Goal: Task Accomplishment & Management: Manage account settings

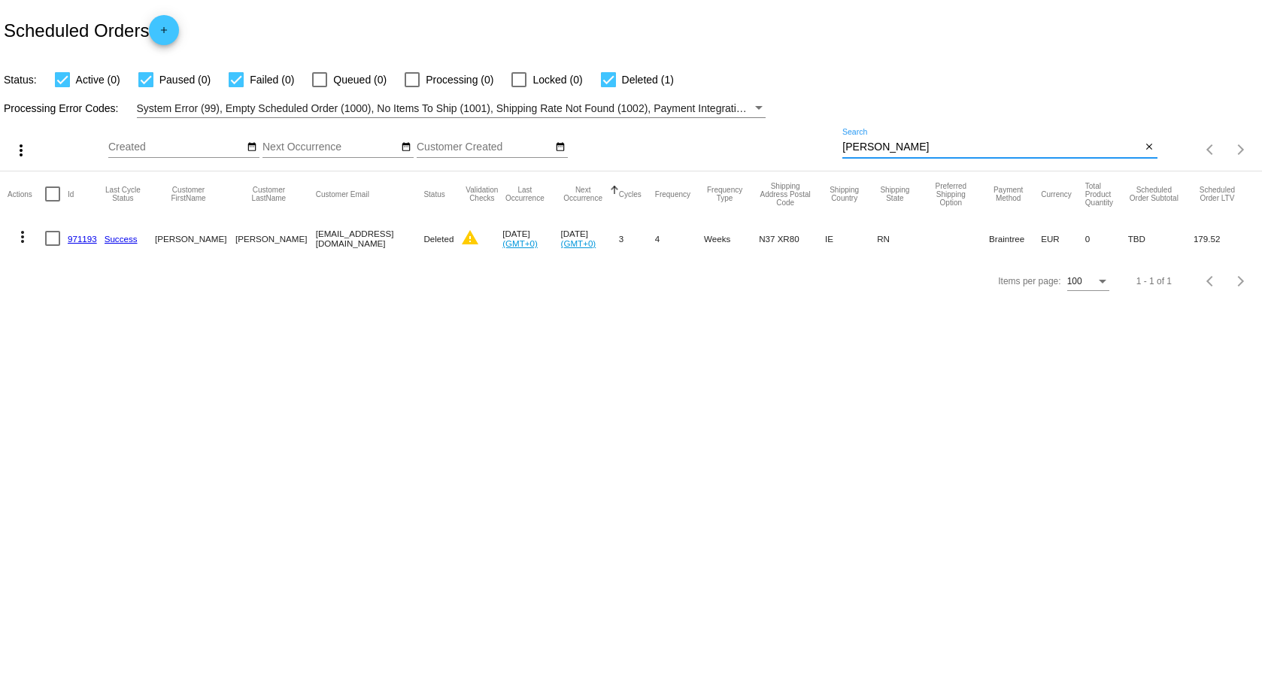
drag, startPoint x: 883, startPoint y: 143, endPoint x: 773, endPoint y: 133, distance: 110.2
click at [773, 133] on div "more_vert Sep Jan Feb Mar [DATE]" at bounding box center [631, 144] width 1262 height 53
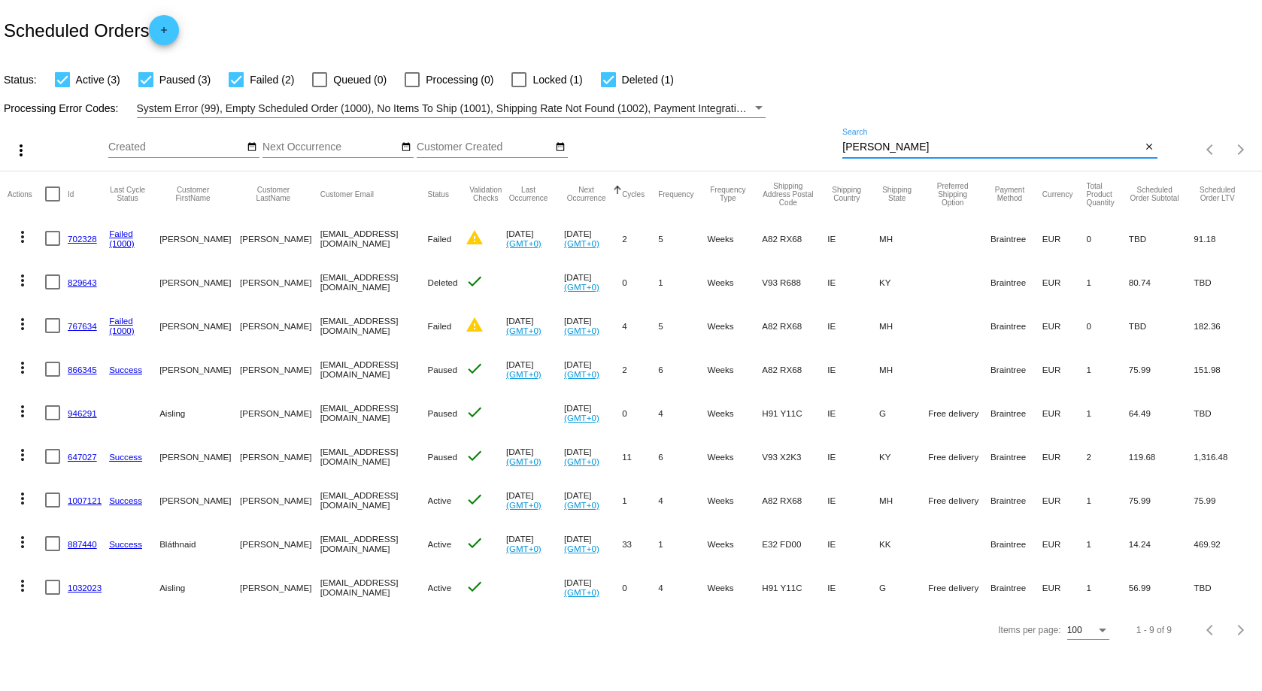
type input "[PERSON_NAME]"
click at [80, 456] on link "647027" at bounding box center [82, 457] width 29 height 10
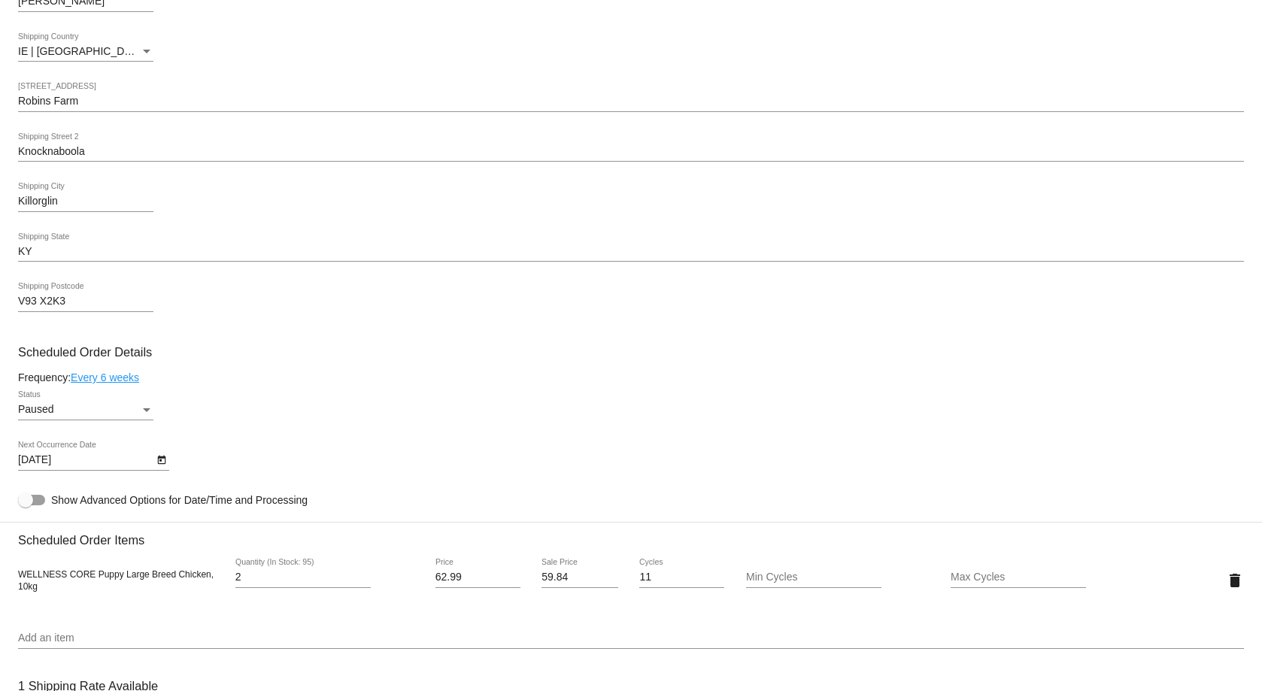
scroll to position [677, 0]
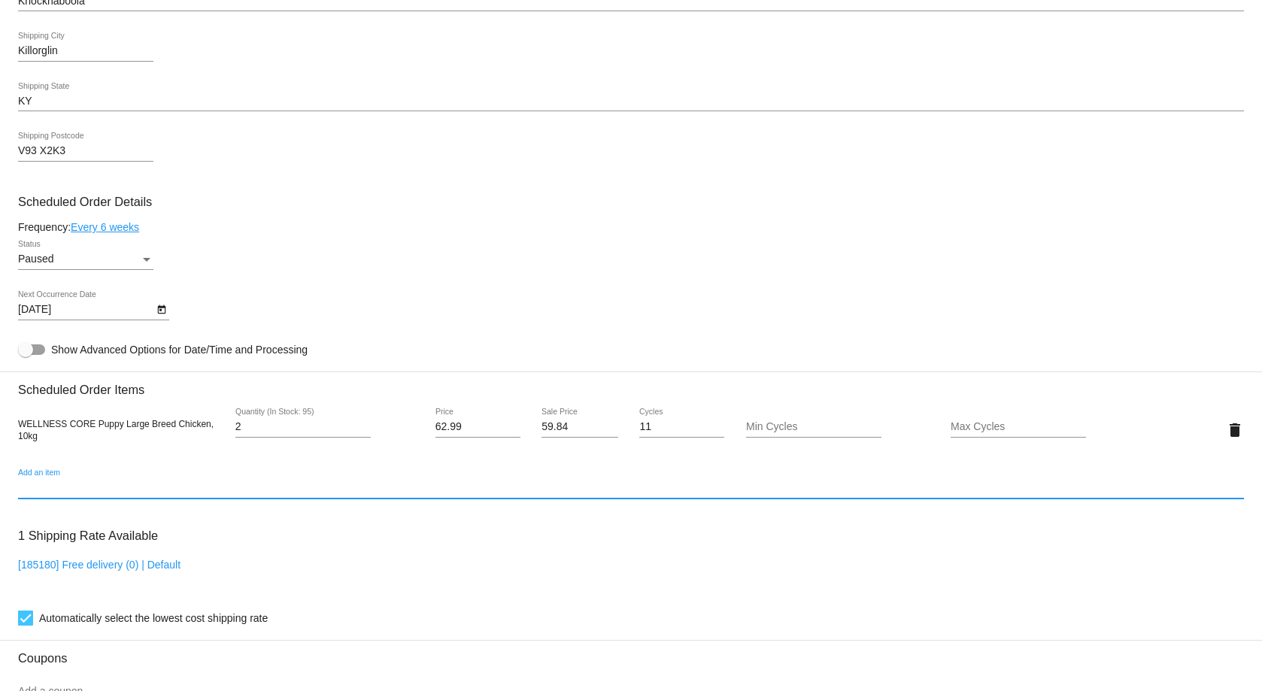
click at [40, 489] on input "Add an item" at bounding box center [630, 488] width 1225 height 12
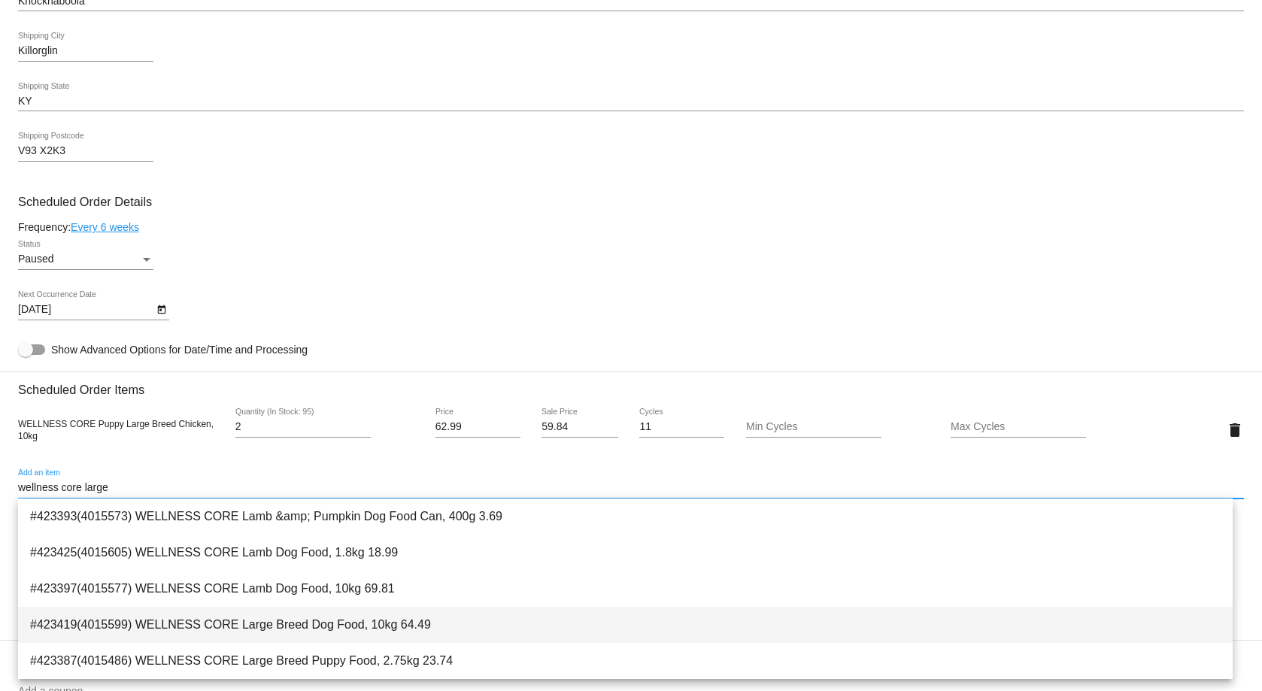
type input "wellness core large"
click at [304, 616] on span "#423419(4015599) WELLNESS CORE Large Breed Dog Food, 10kg 64.49" at bounding box center [625, 625] width 1190 height 36
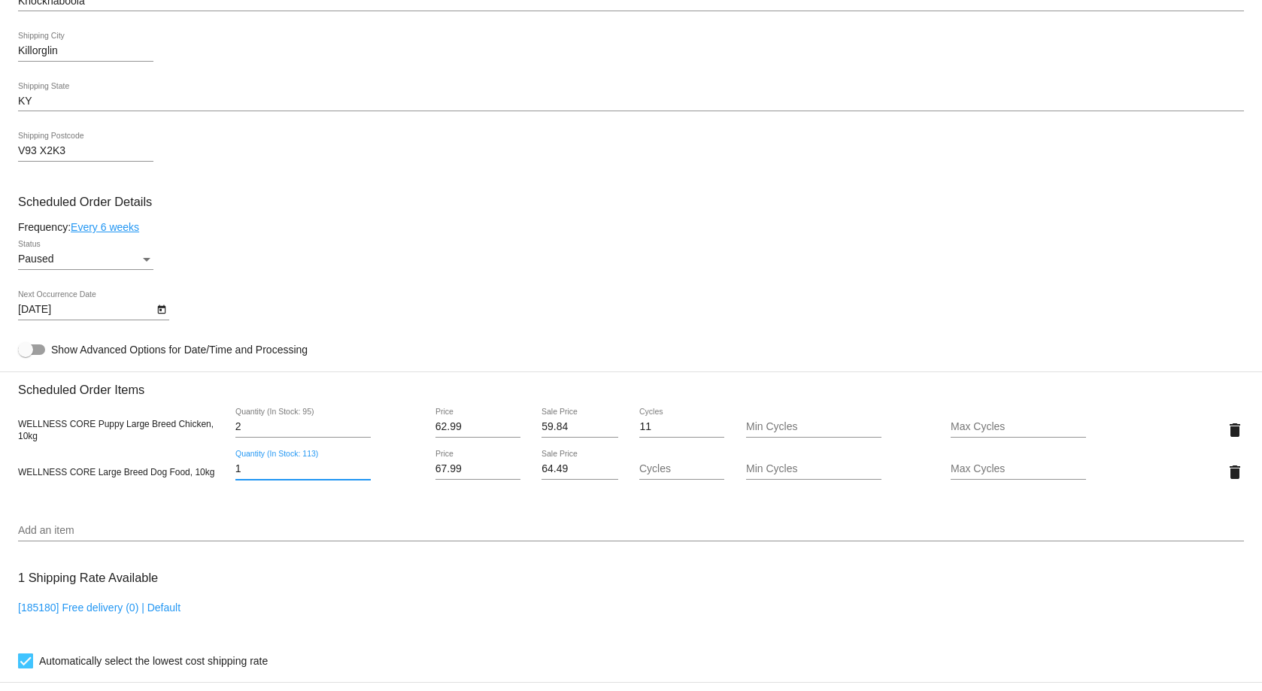
drag, startPoint x: 237, startPoint y: 469, endPoint x: 225, endPoint y: 468, distance: 12.1
click at [225, 468] on div "1 Quantity (In Stock: 113)" at bounding box center [325, 471] width 204 height 43
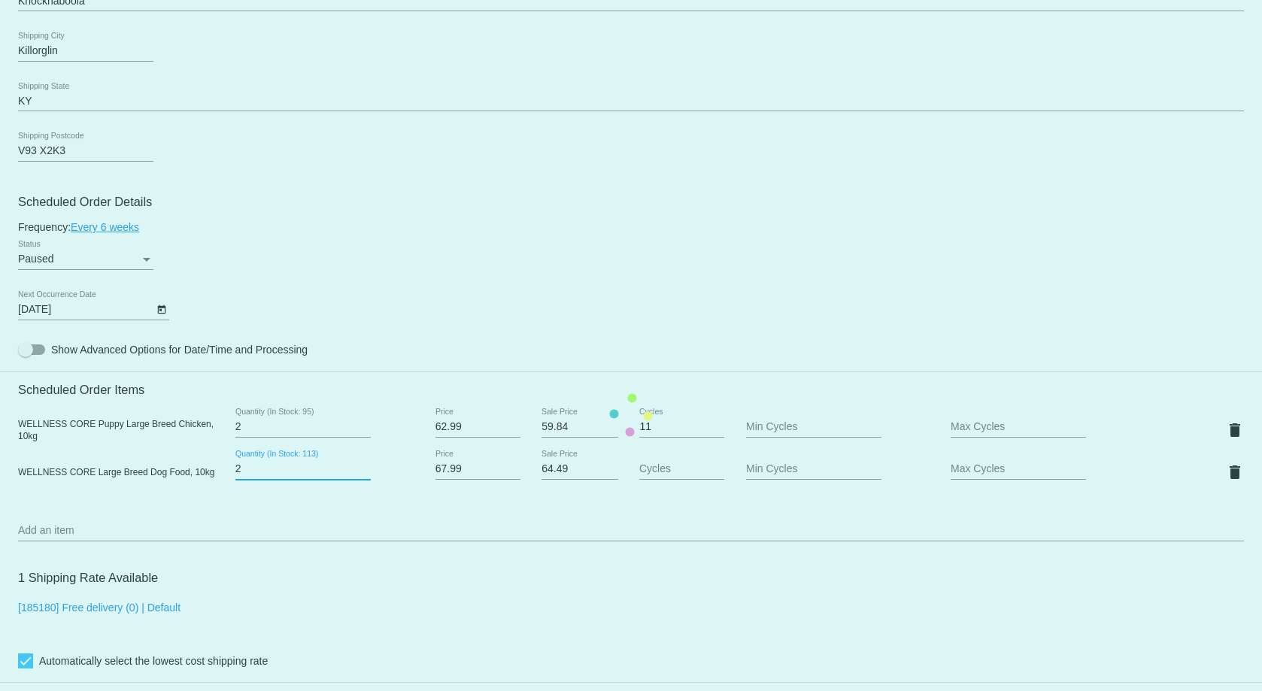
type input "2"
click at [362, 466] on input "2" at bounding box center [302, 469] width 135 height 12
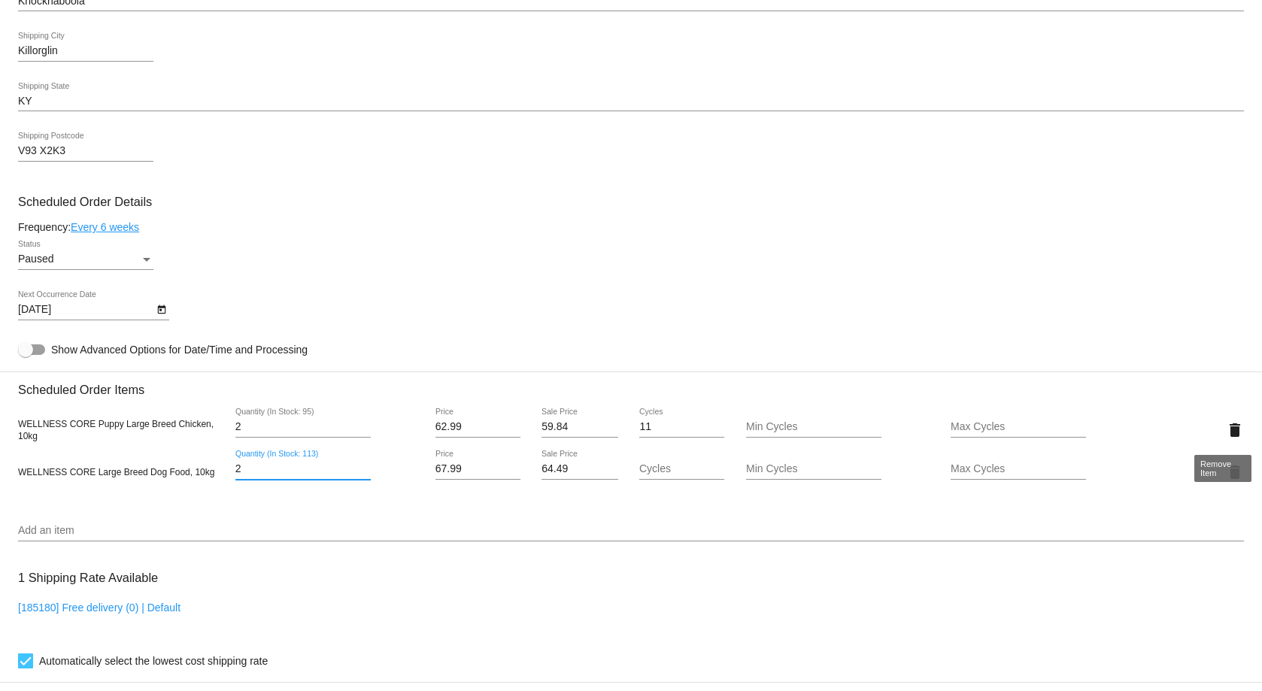
click at [1225, 431] on mat-icon "delete" at bounding box center [1234, 430] width 18 height 18
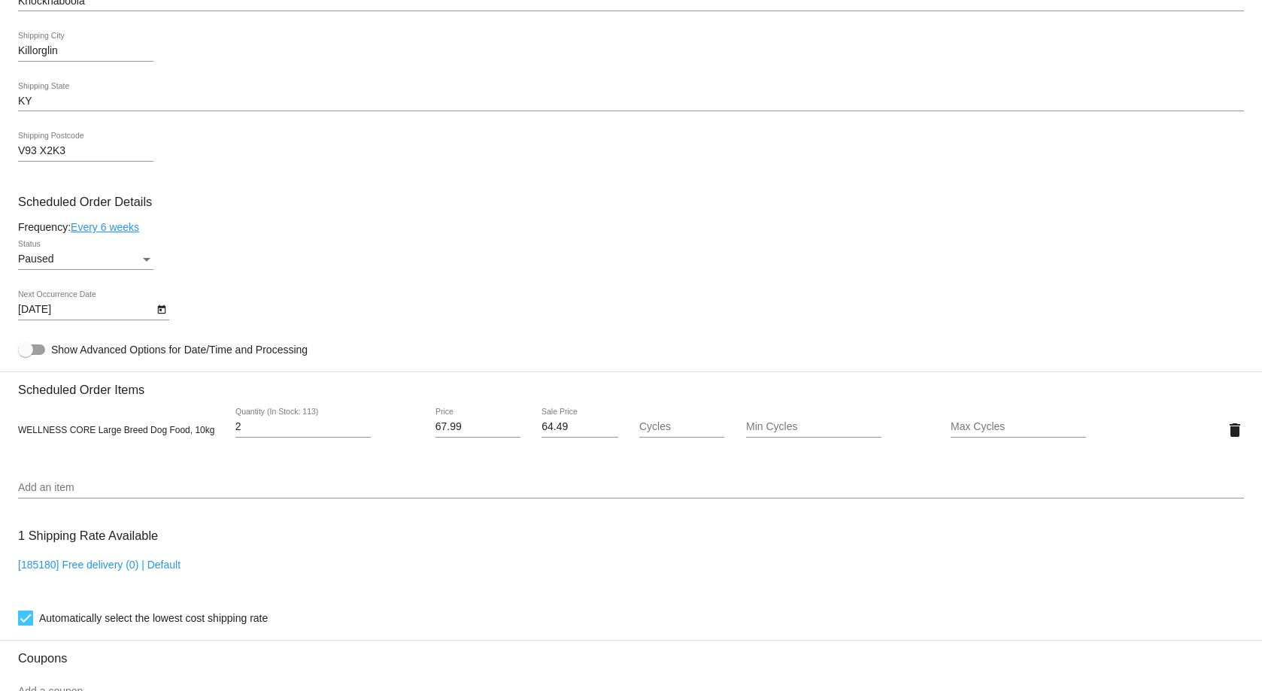
click at [144, 254] on div "Status" at bounding box center [147, 259] width 14 height 12
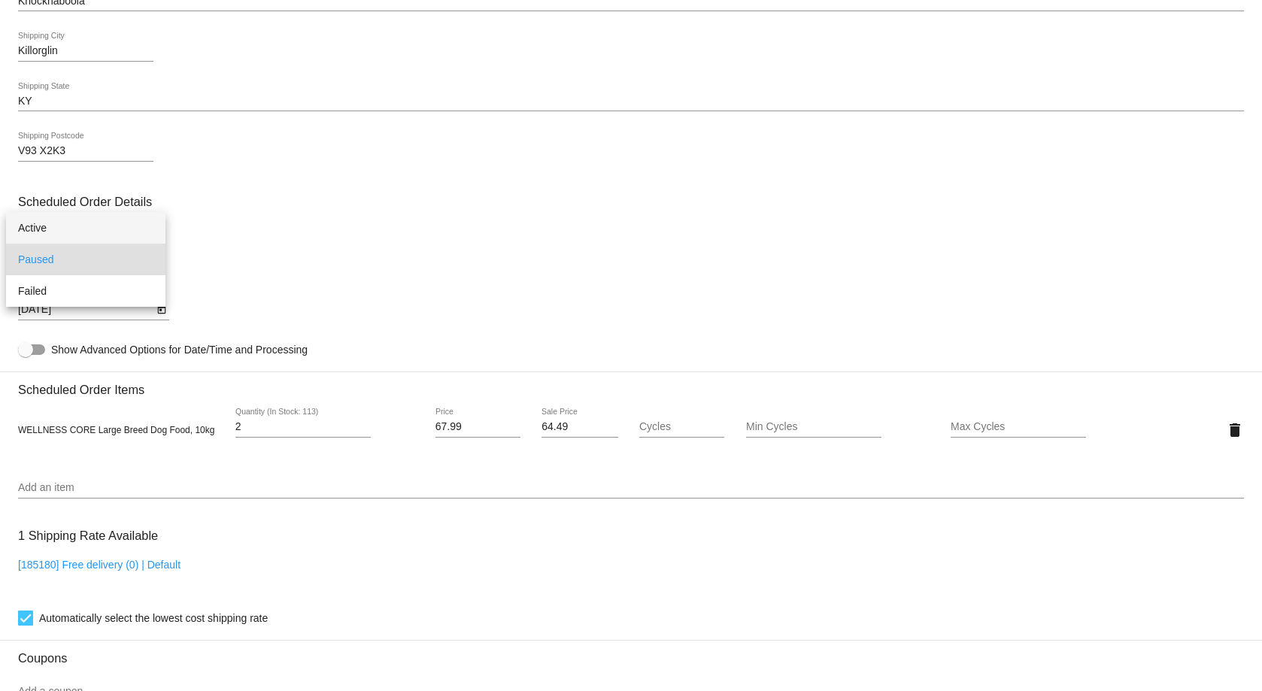
click at [85, 228] on span "Active" at bounding box center [85, 228] width 135 height 32
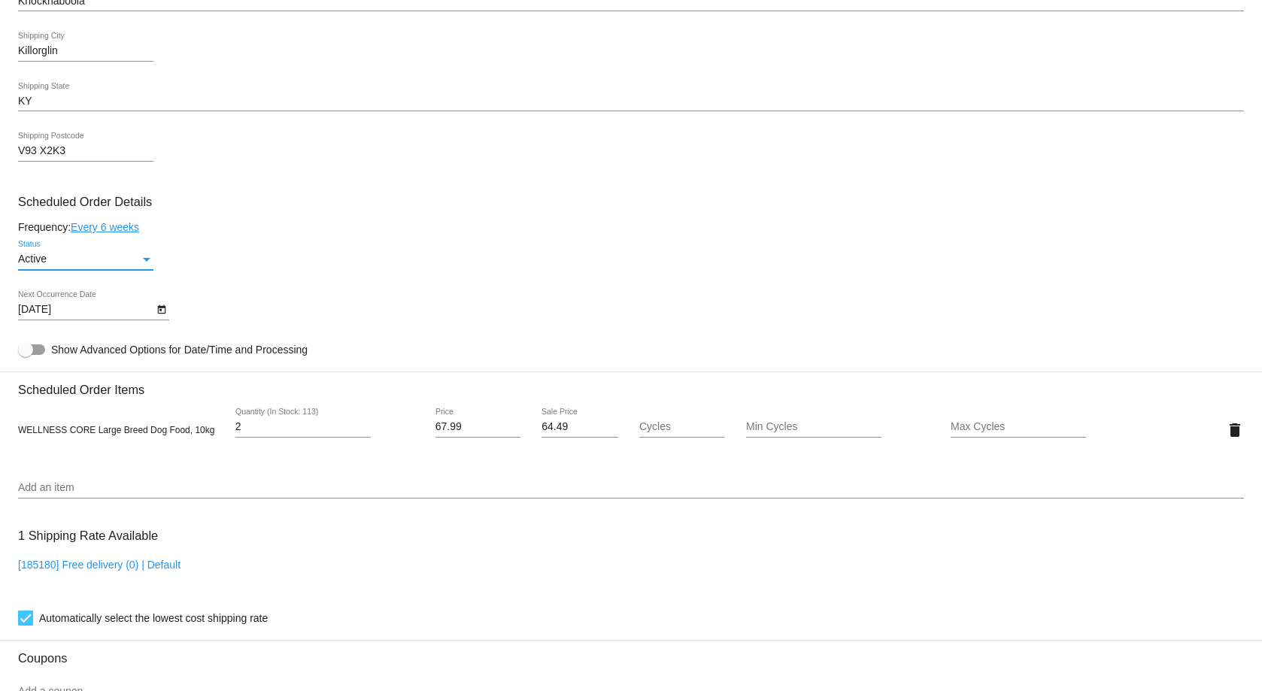
scroll to position [827, 0]
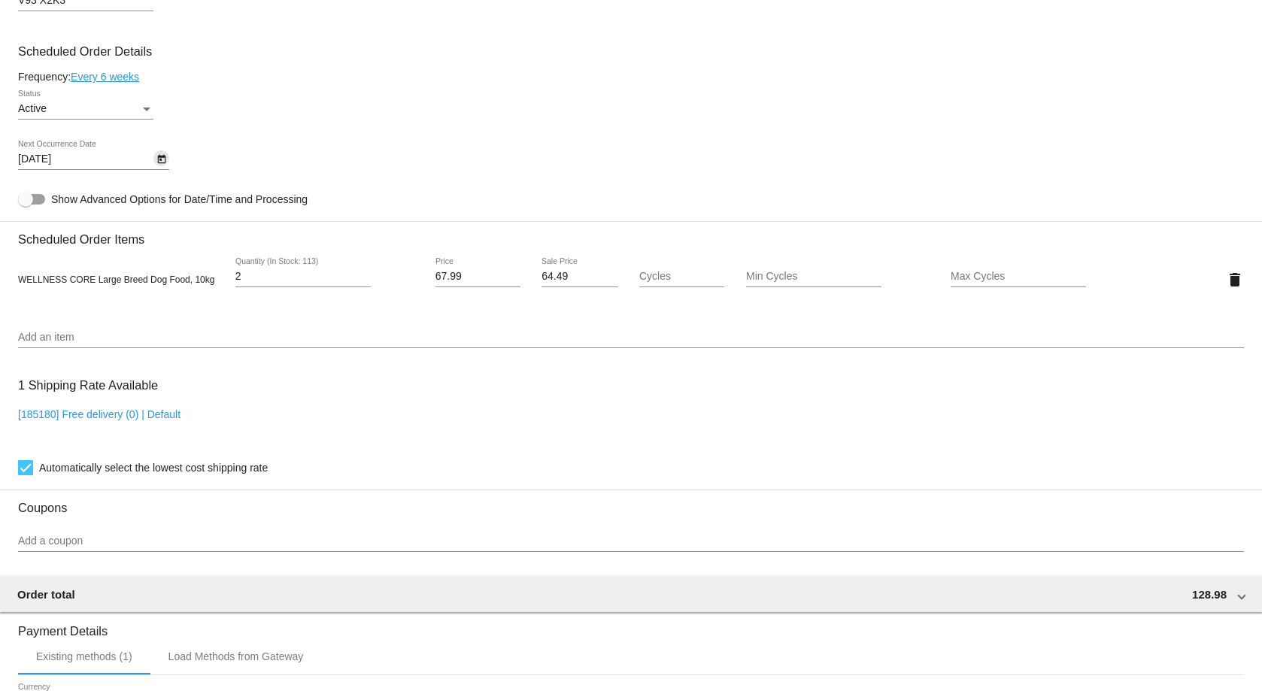
click at [163, 156] on icon "Open calendar" at bounding box center [161, 159] width 8 height 9
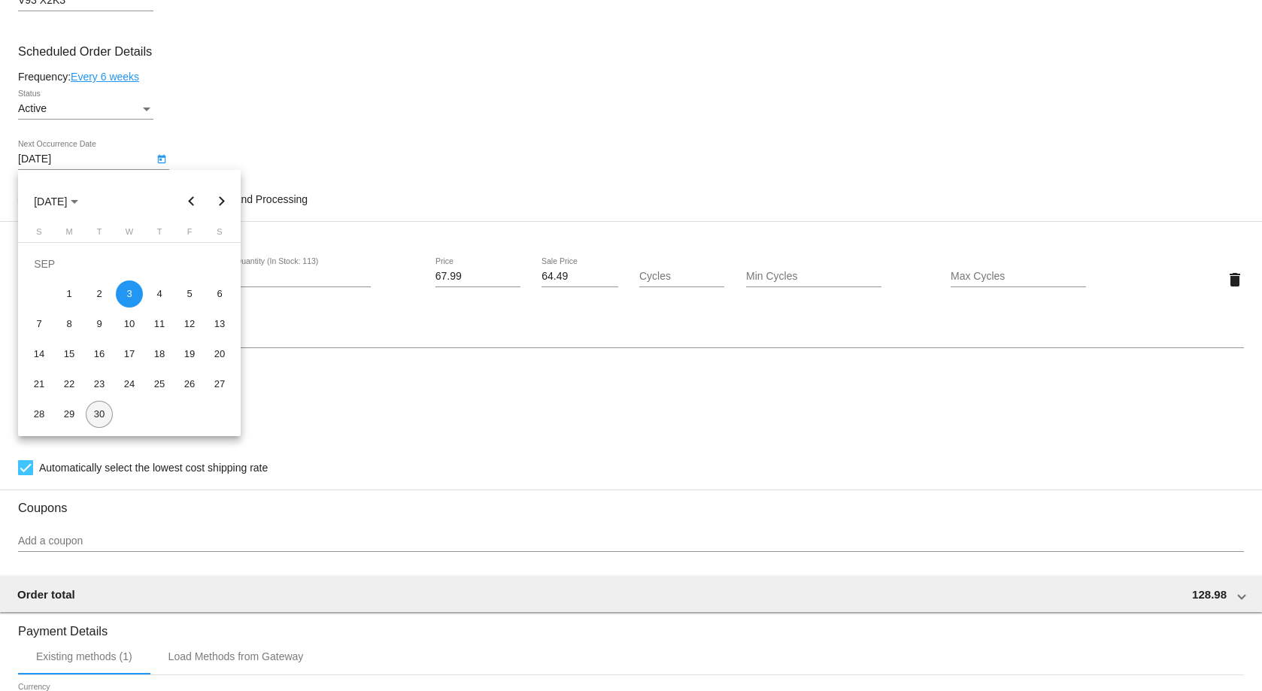
click at [95, 410] on div "30" at bounding box center [99, 414] width 27 height 27
type input "[DATE]"
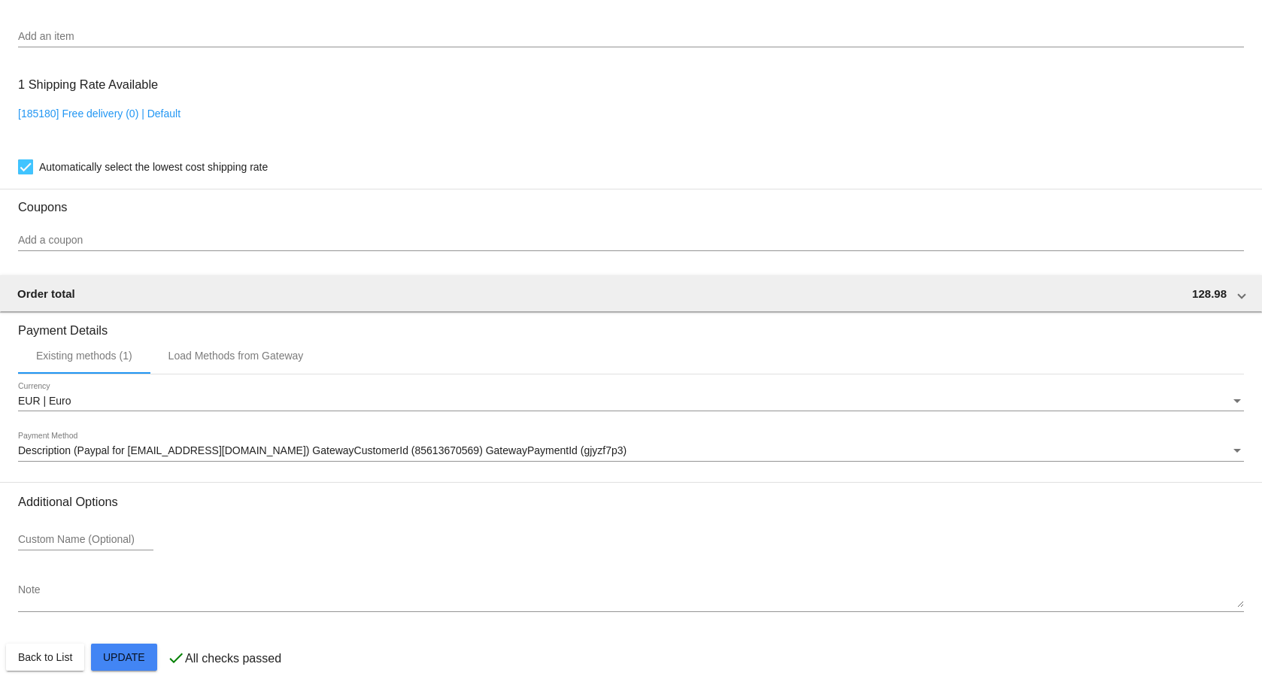
scroll to position [1131, 0]
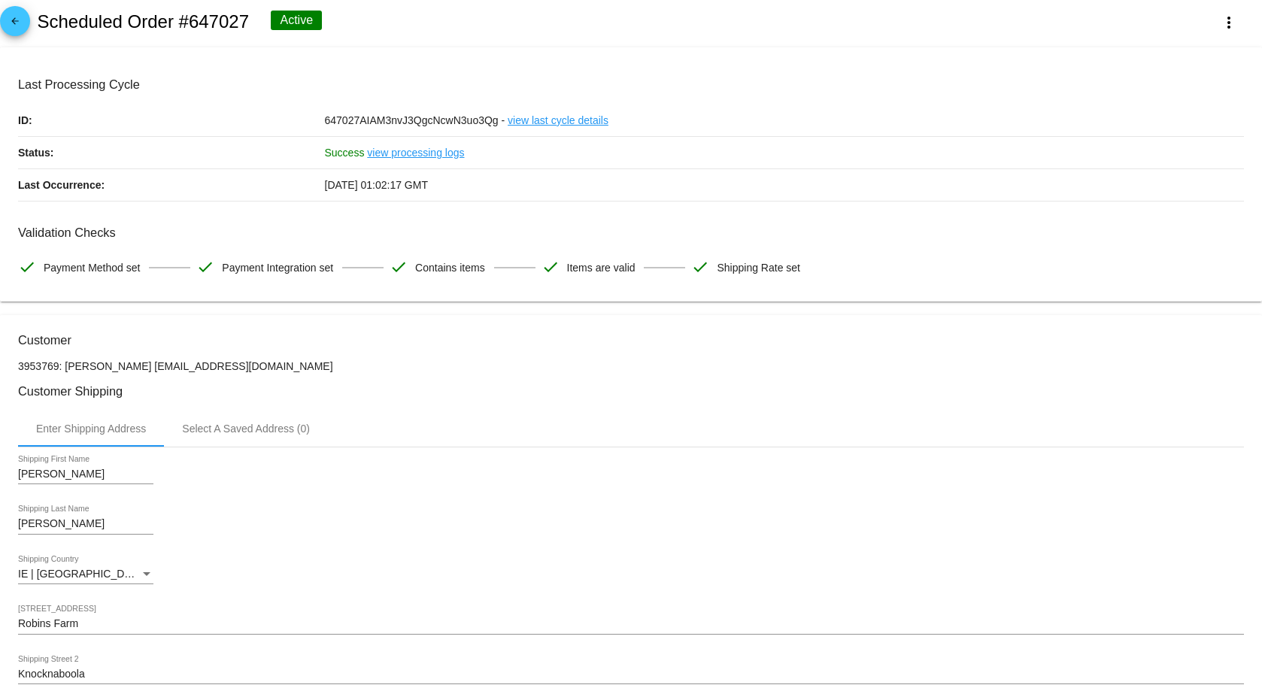
scroll to position [0, 0]
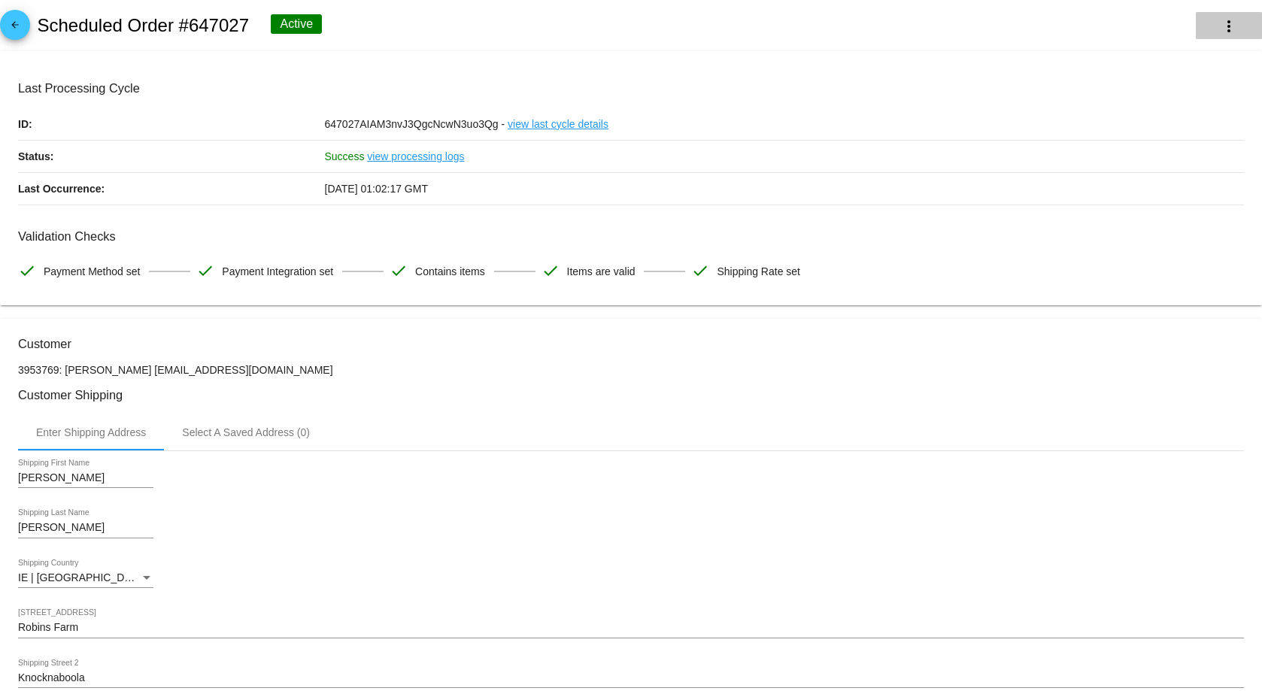
click at [1219, 26] on mat-icon "more_vert" at bounding box center [1228, 26] width 18 height 18
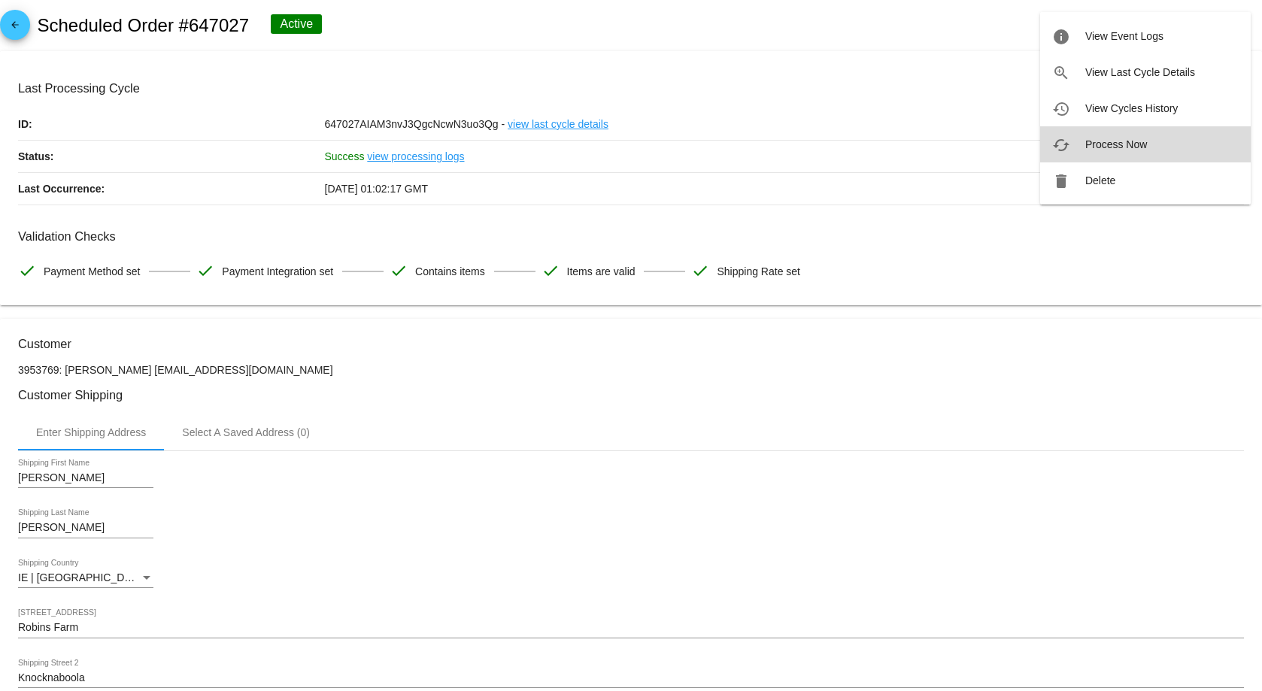
click at [1100, 138] on button "cached Process Now" at bounding box center [1145, 144] width 211 height 36
